Goal: Task Accomplishment & Management: Manage account settings

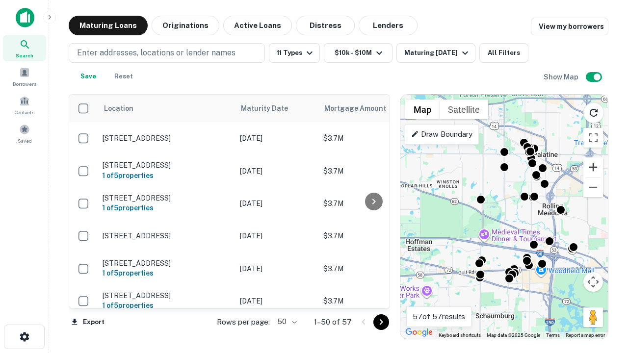
click at [593, 167] on button "Zoom in" at bounding box center [594, 168] width 20 height 20
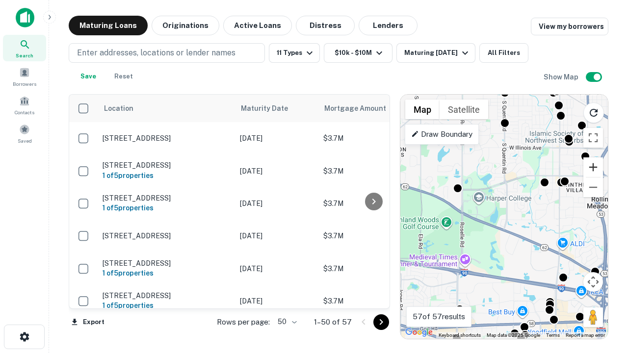
click at [593, 167] on button "Zoom in" at bounding box center [594, 168] width 20 height 20
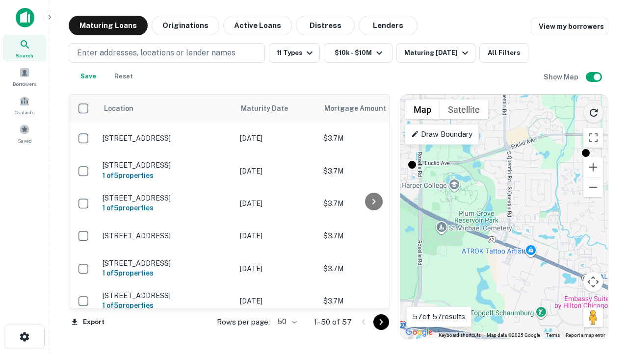
click at [594, 111] on icon "Reload search area" at bounding box center [594, 113] width 12 height 12
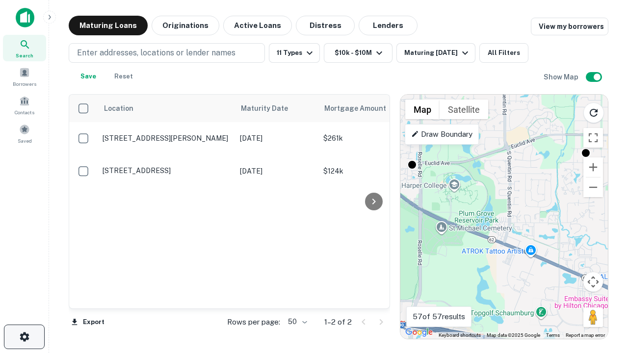
click at [24, 337] on icon "button" at bounding box center [25, 337] width 12 height 12
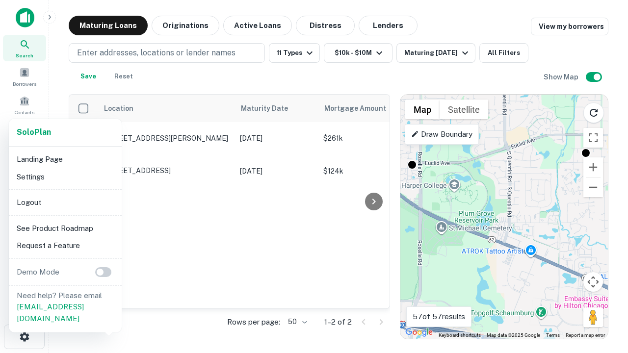
click at [65, 202] on li "Logout" at bounding box center [65, 203] width 105 height 18
